Goal: Navigation & Orientation: Find specific page/section

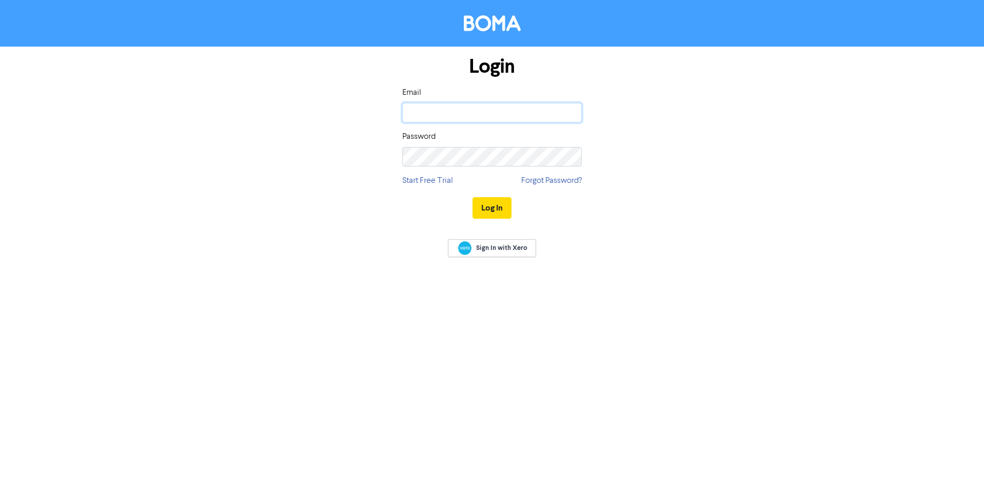
click at [475, 114] on input "email" at bounding box center [491, 112] width 179 height 19
type input "[EMAIL_ADDRESS][DOMAIN_NAME]"
click at [473, 197] on button "Log In" at bounding box center [492, 208] width 39 height 22
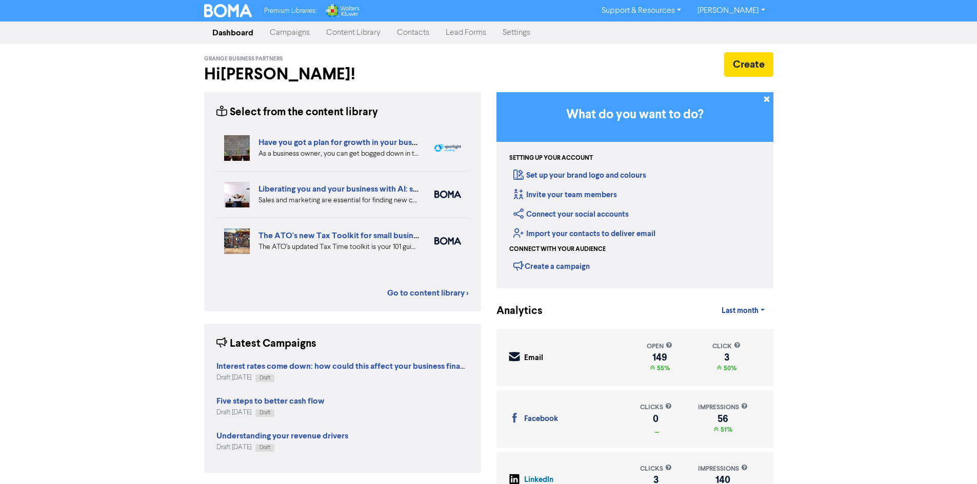
click at [355, 36] on link "Content Library" at bounding box center [353, 33] width 71 height 21
